Goal: Find specific page/section: Find specific page/section

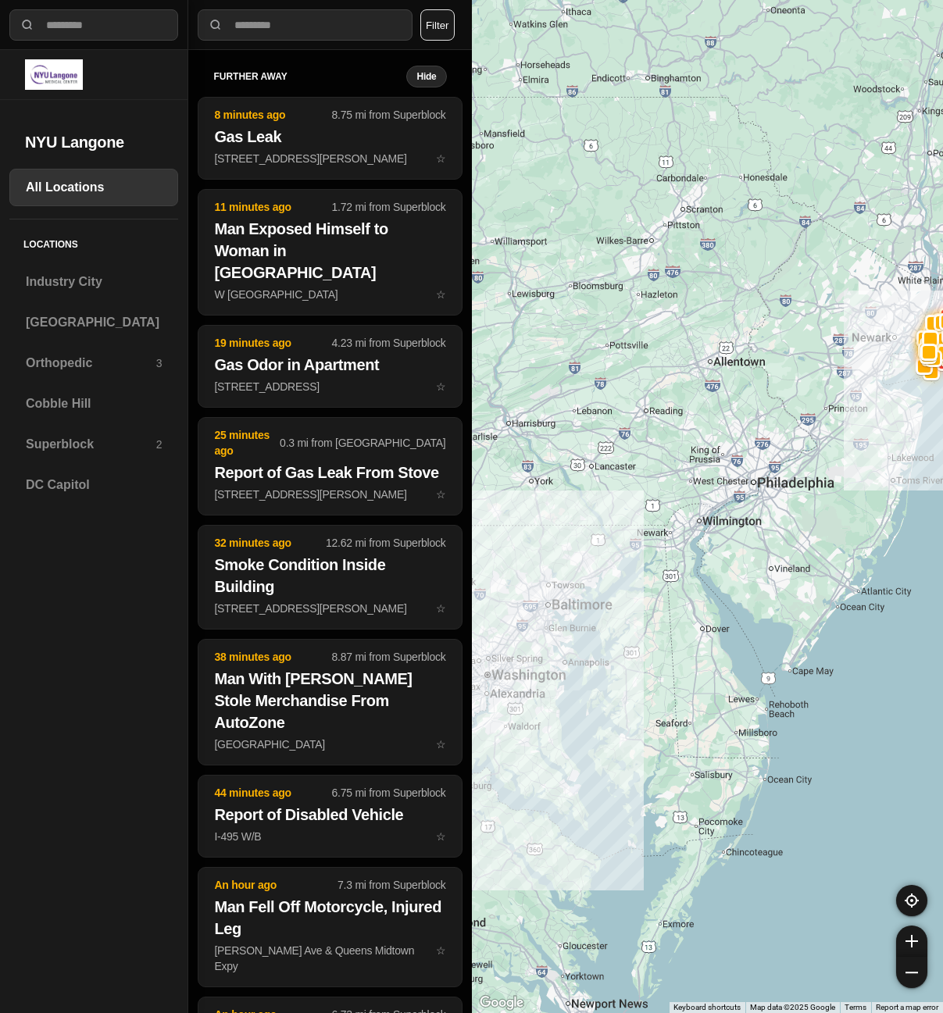
select select "*"
click at [48, 457] on div "Superblock 2" at bounding box center [93, 445] width 169 height 38
